Goal: Information Seeking & Learning: Find specific fact

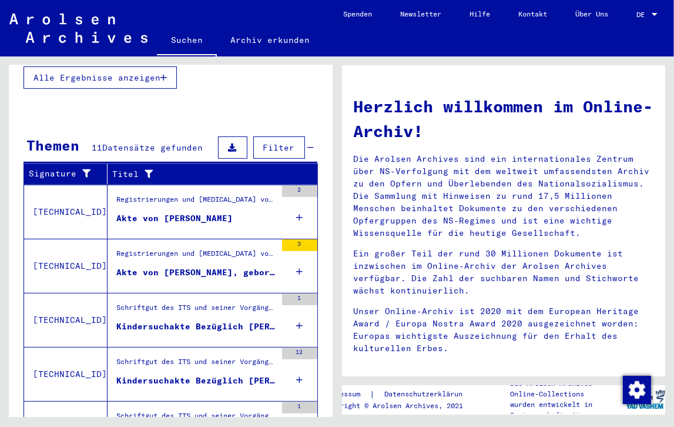
scroll to position [337, 0]
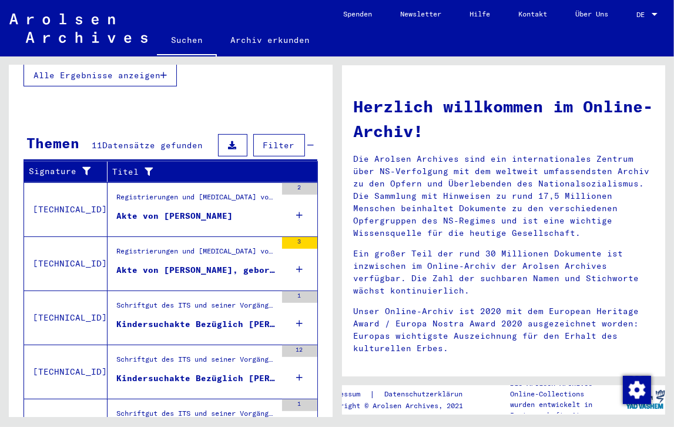
click at [169, 210] on div "Akte von [PERSON_NAME]" at bounding box center [174, 216] width 116 height 12
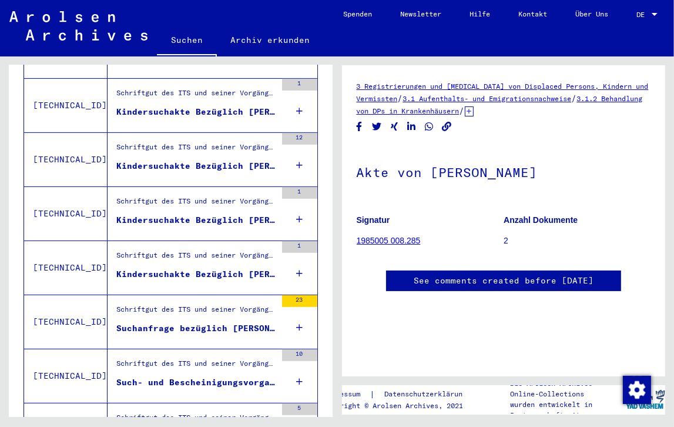
click at [400, 237] on link "1985005 008.285" at bounding box center [389, 240] width 64 height 9
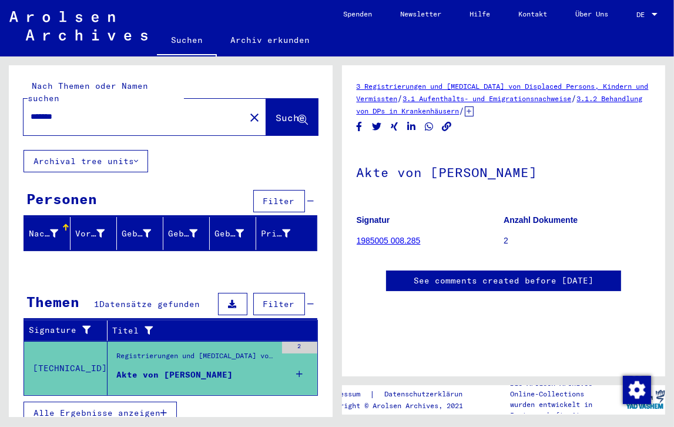
click at [130, 407] on span "Alle Ergebnisse anzeigen" at bounding box center [97, 412] width 127 height 11
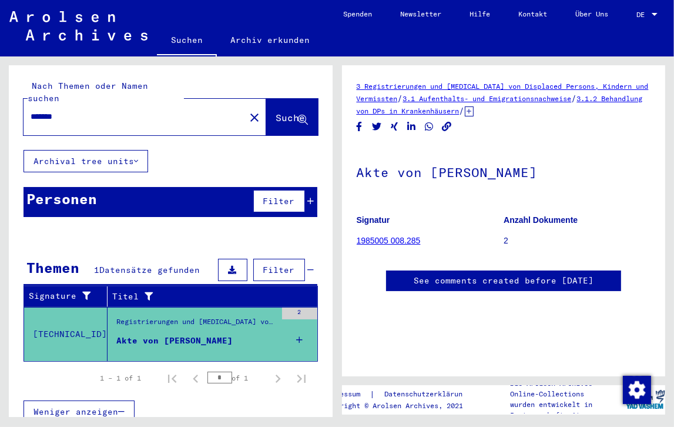
click at [183, 334] on div "Akte von [PERSON_NAME]" at bounding box center [174, 340] width 116 height 12
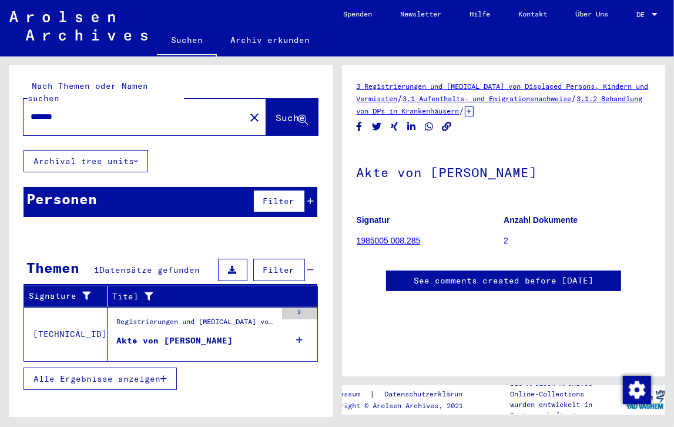
click at [205, 334] on div "Akte von [PERSON_NAME]" at bounding box center [174, 340] width 116 height 12
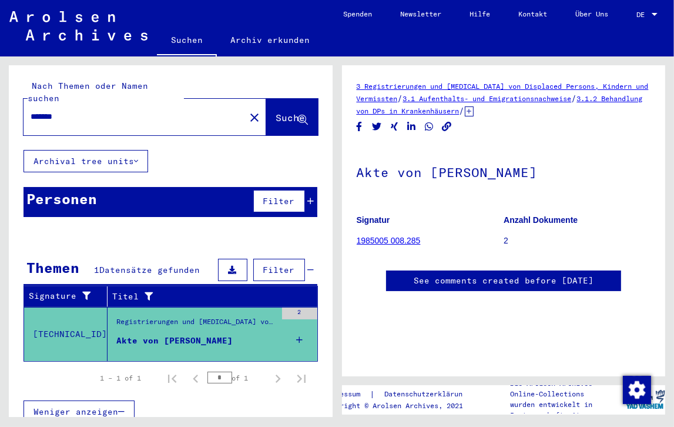
type input "**********"
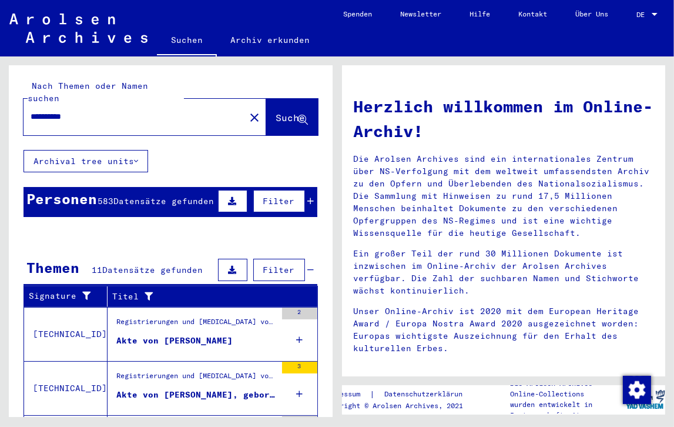
click at [216, 389] on div "Akte von [PERSON_NAME], geboren am [DEMOGRAPHIC_DATA], geboren in [GEOGRAPHIC_D…" at bounding box center [196, 395] width 160 height 12
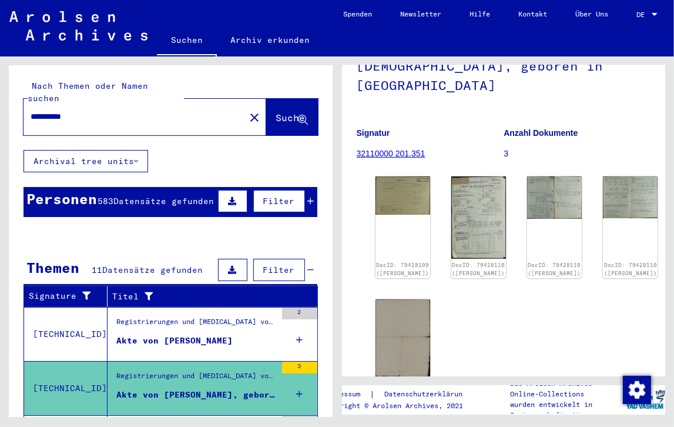
scroll to position [118, 0]
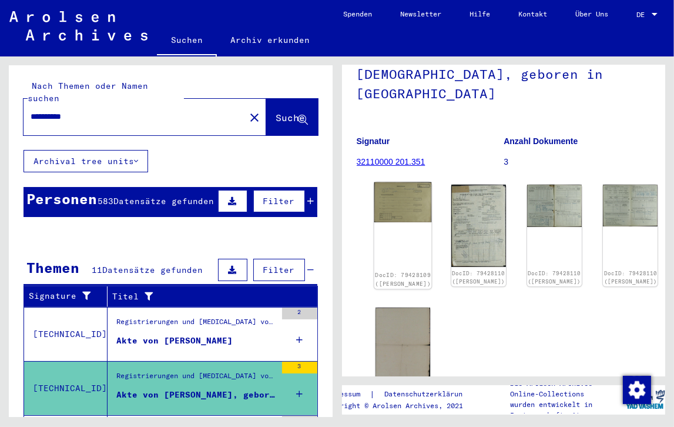
click at [390, 182] on img at bounding box center [403, 202] width 58 height 40
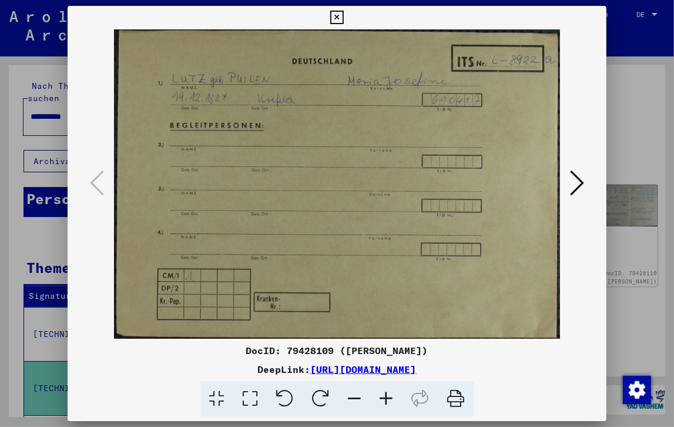
click at [581, 182] on icon at bounding box center [577, 183] width 14 height 28
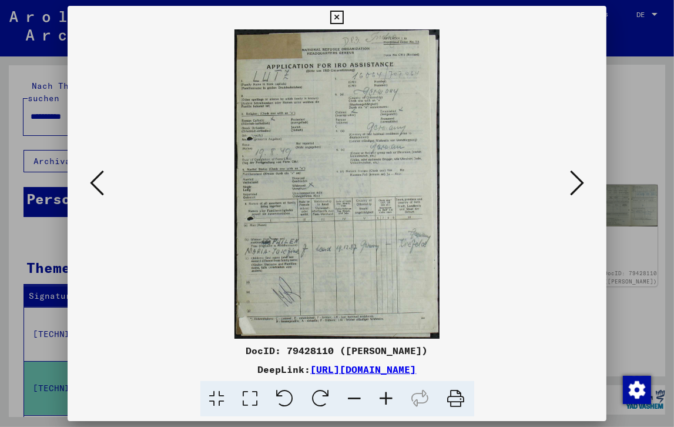
click at [578, 182] on icon at bounding box center [577, 183] width 14 height 28
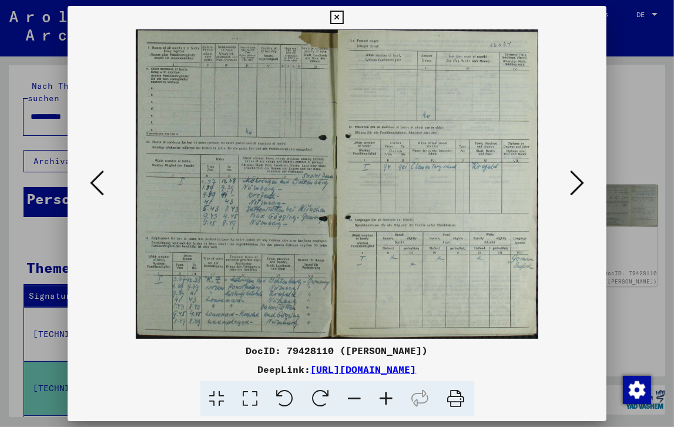
click at [576, 181] on icon at bounding box center [577, 183] width 14 height 28
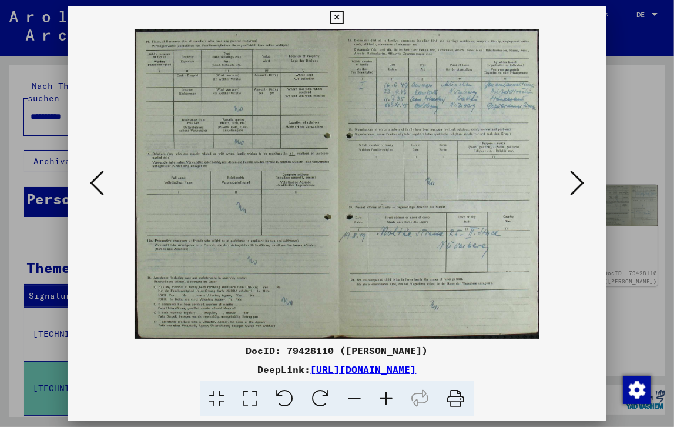
click at [581, 182] on icon at bounding box center [577, 183] width 14 height 28
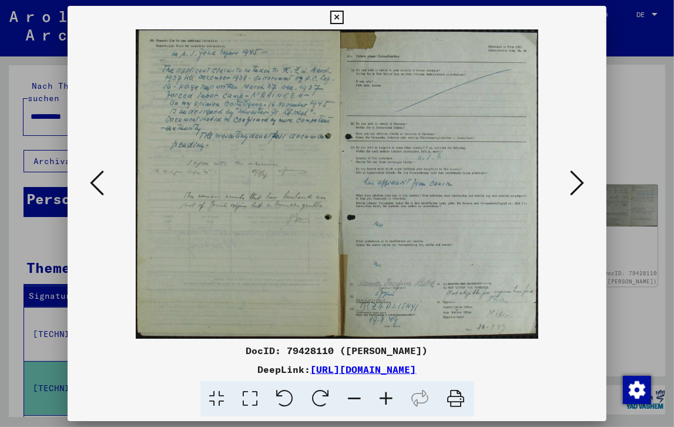
click at [580, 184] on icon at bounding box center [577, 183] width 14 height 28
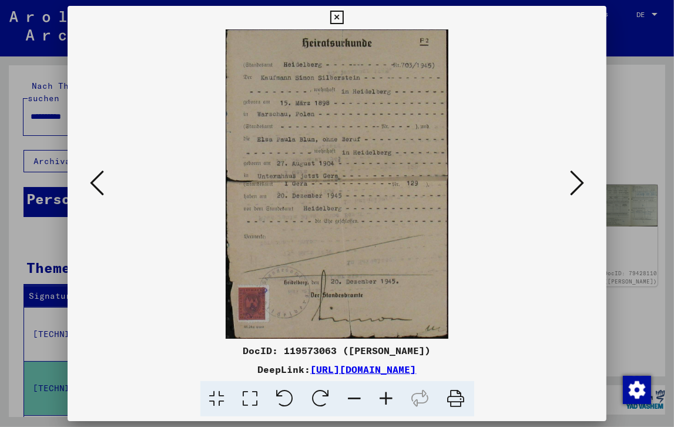
click at [578, 181] on icon at bounding box center [577, 183] width 14 height 28
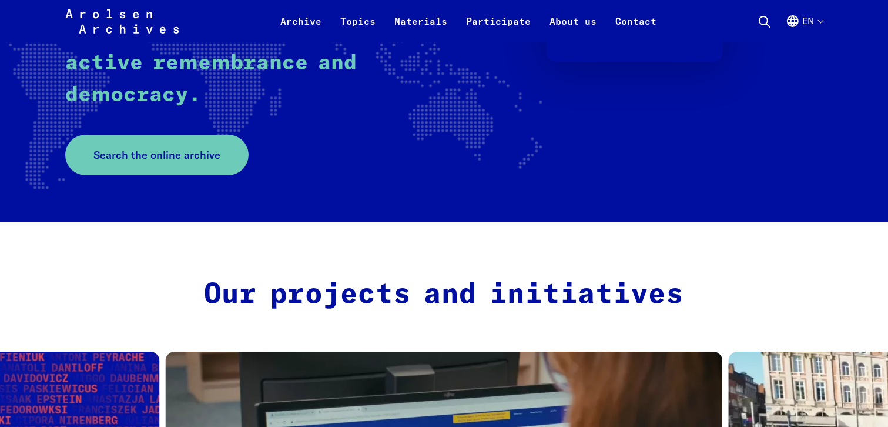
scroll to position [294, 0]
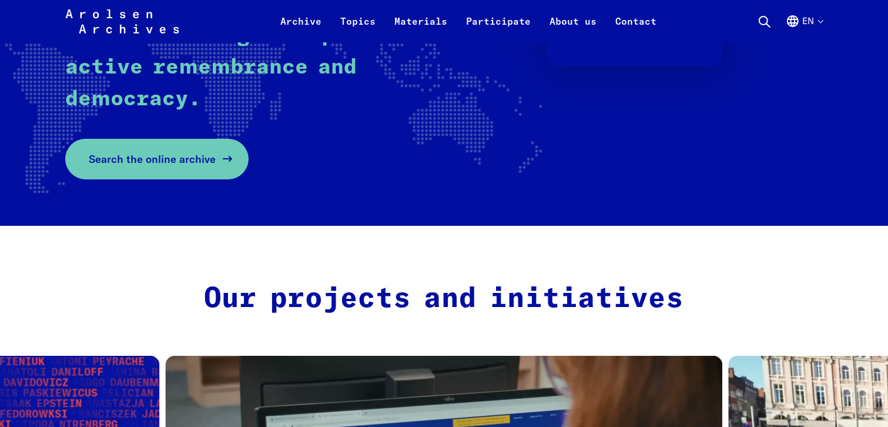
click at [182, 164] on span "Search the online archive" at bounding box center [152, 159] width 127 height 16
